Goal: Task Accomplishment & Management: Use online tool/utility

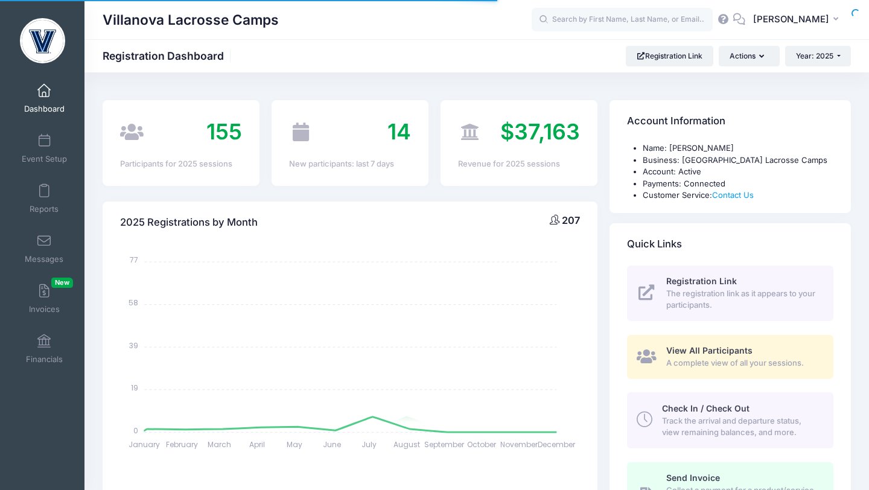
select select
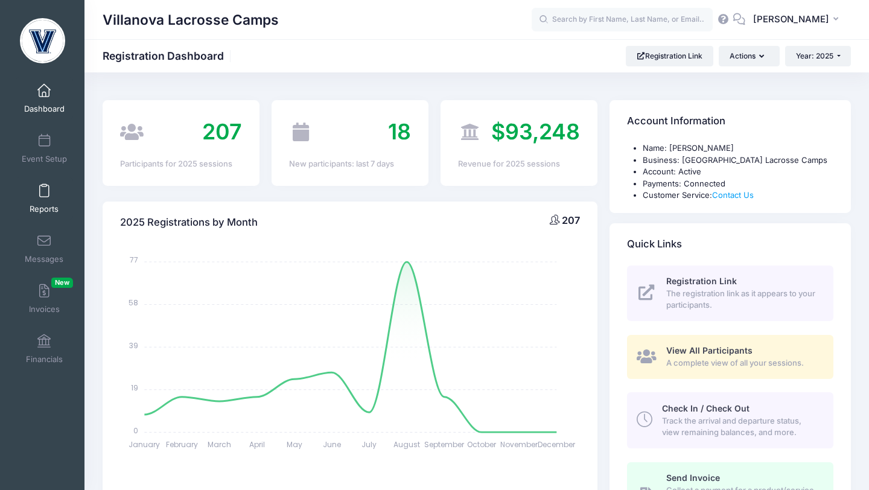
click at [50, 193] on link "Reports" at bounding box center [44, 198] width 57 height 42
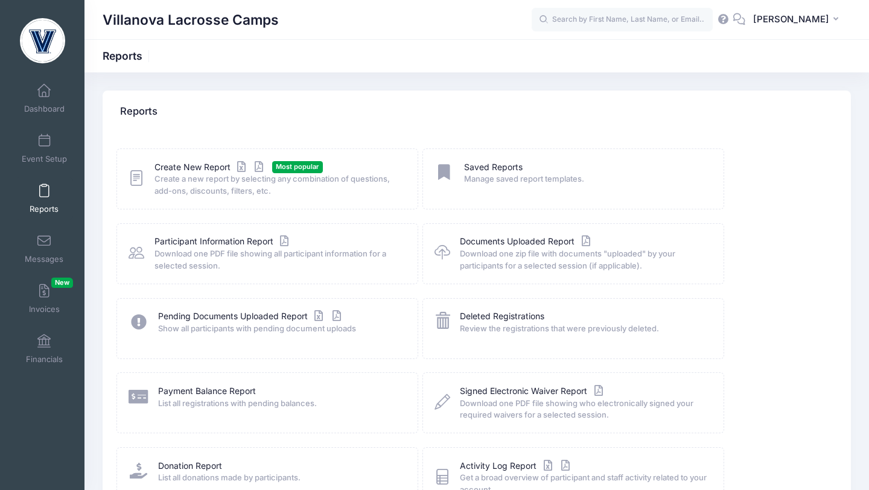
click at [212, 173] on span "Create a new report by selecting any combination of questions, add-ons, discoun…" at bounding box center [279, 185] width 248 height 24
click at [211, 169] on link "Create New Report" at bounding box center [211, 167] width 112 height 13
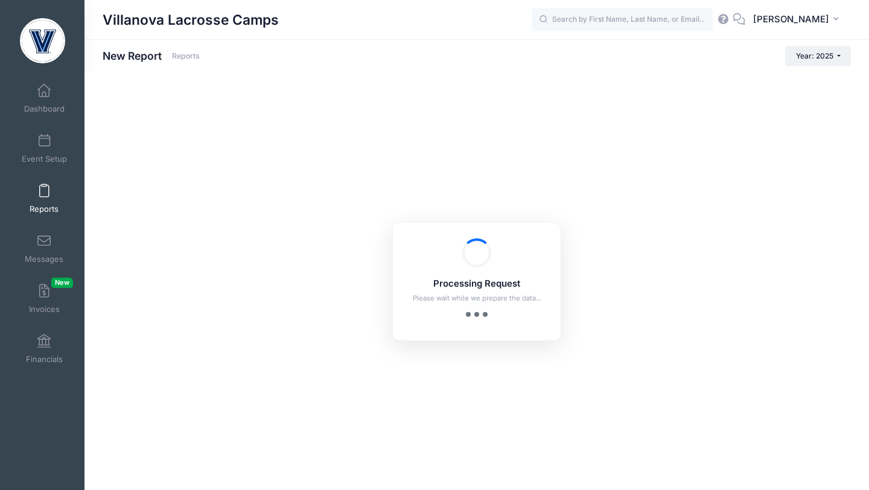
checkbox input "true"
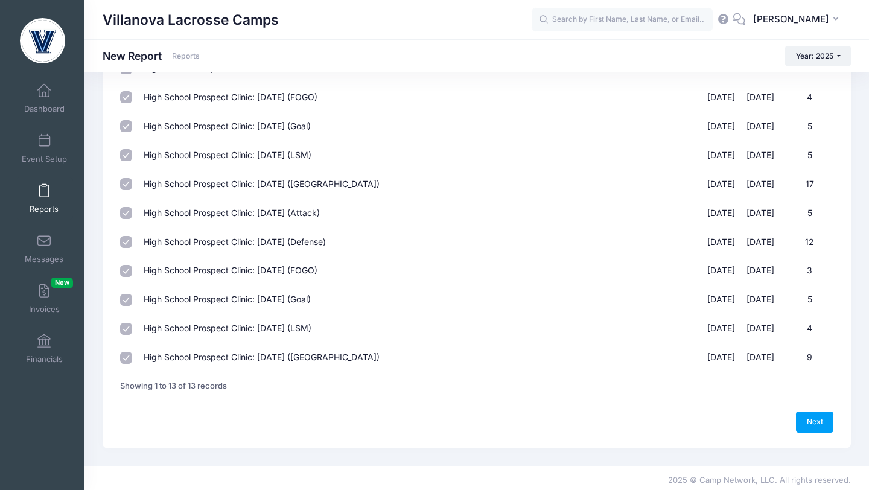
scroll to position [185, 0]
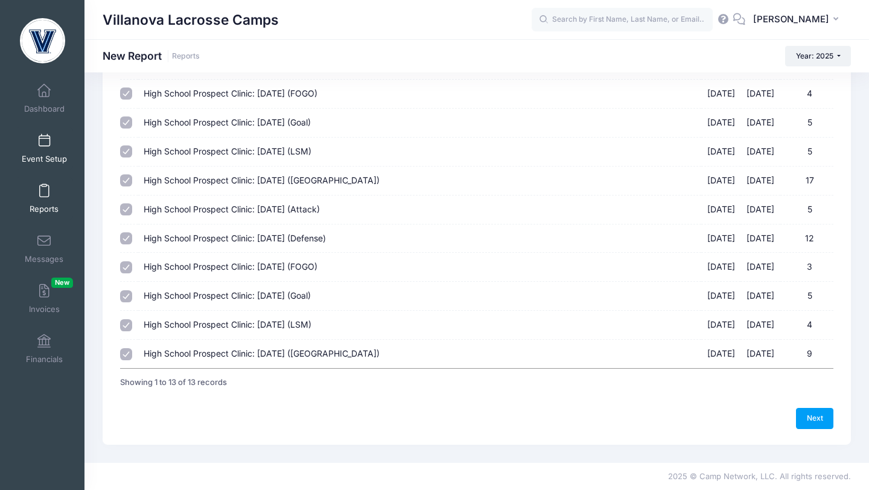
click at [44, 138] on span at bounding box center [44, 141] width 0 height 13
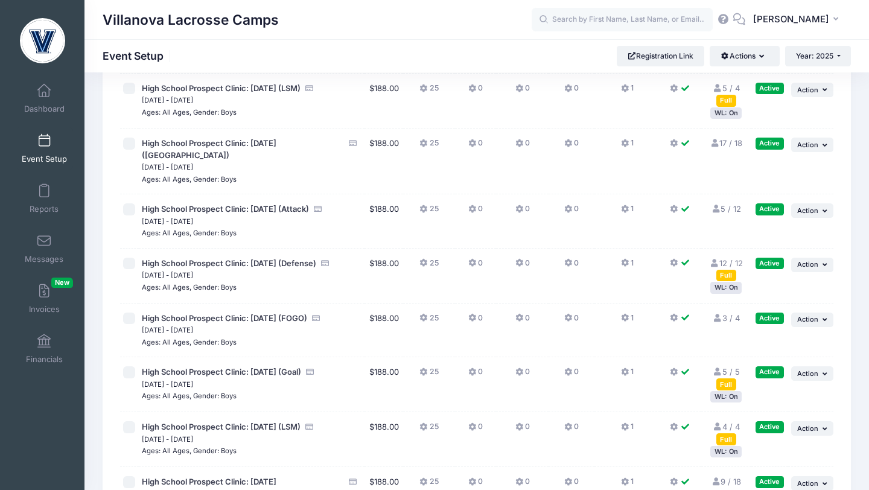
scroll to position [350, 0]
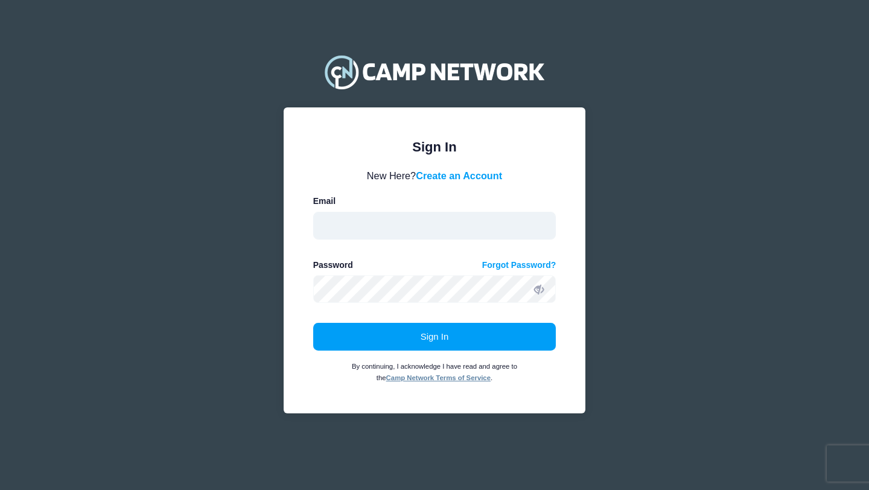
click at [507, 219] on input "email" at bounding box center [434, 226] width 243 height 28
type input "[PERSON_NAME][EMAIL_ADDRESS][PERSON_NAME][DOMAIN_NAME]"
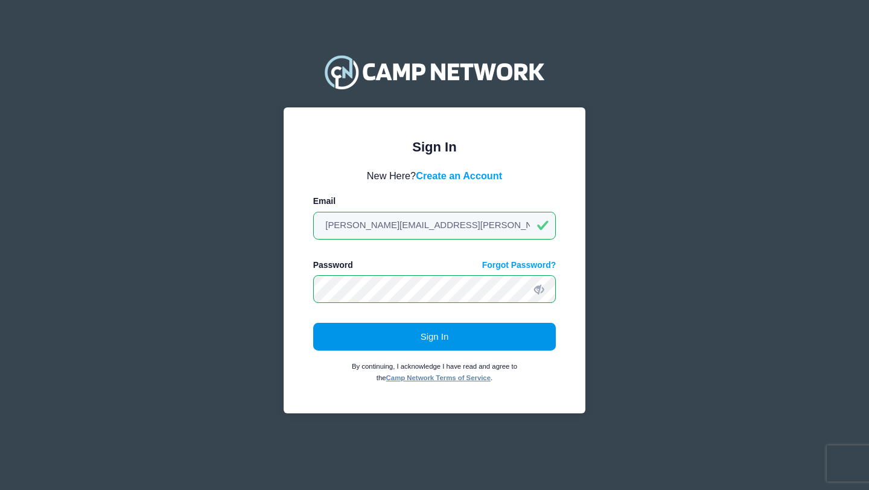
click at [455, 339] on button "Sign In" at bounding box center [434, 337] width 243 height 28
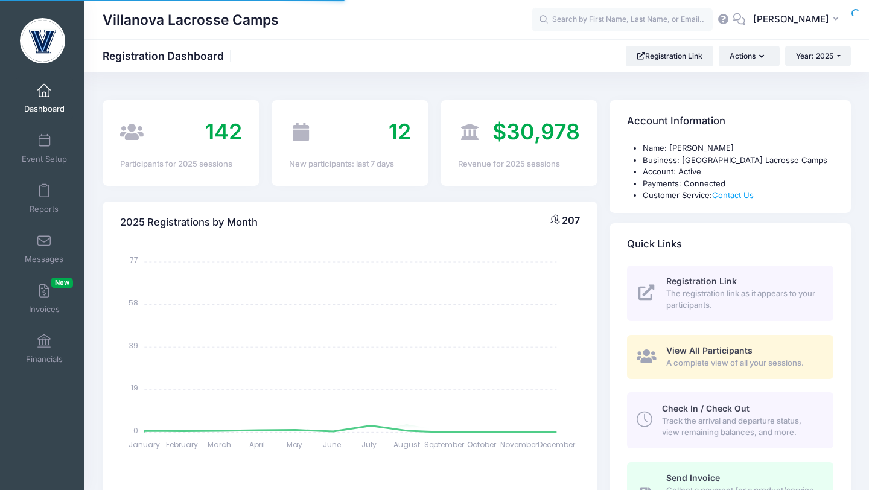
select select
